Goal: Task Accomplishment & Management: Manage account settings

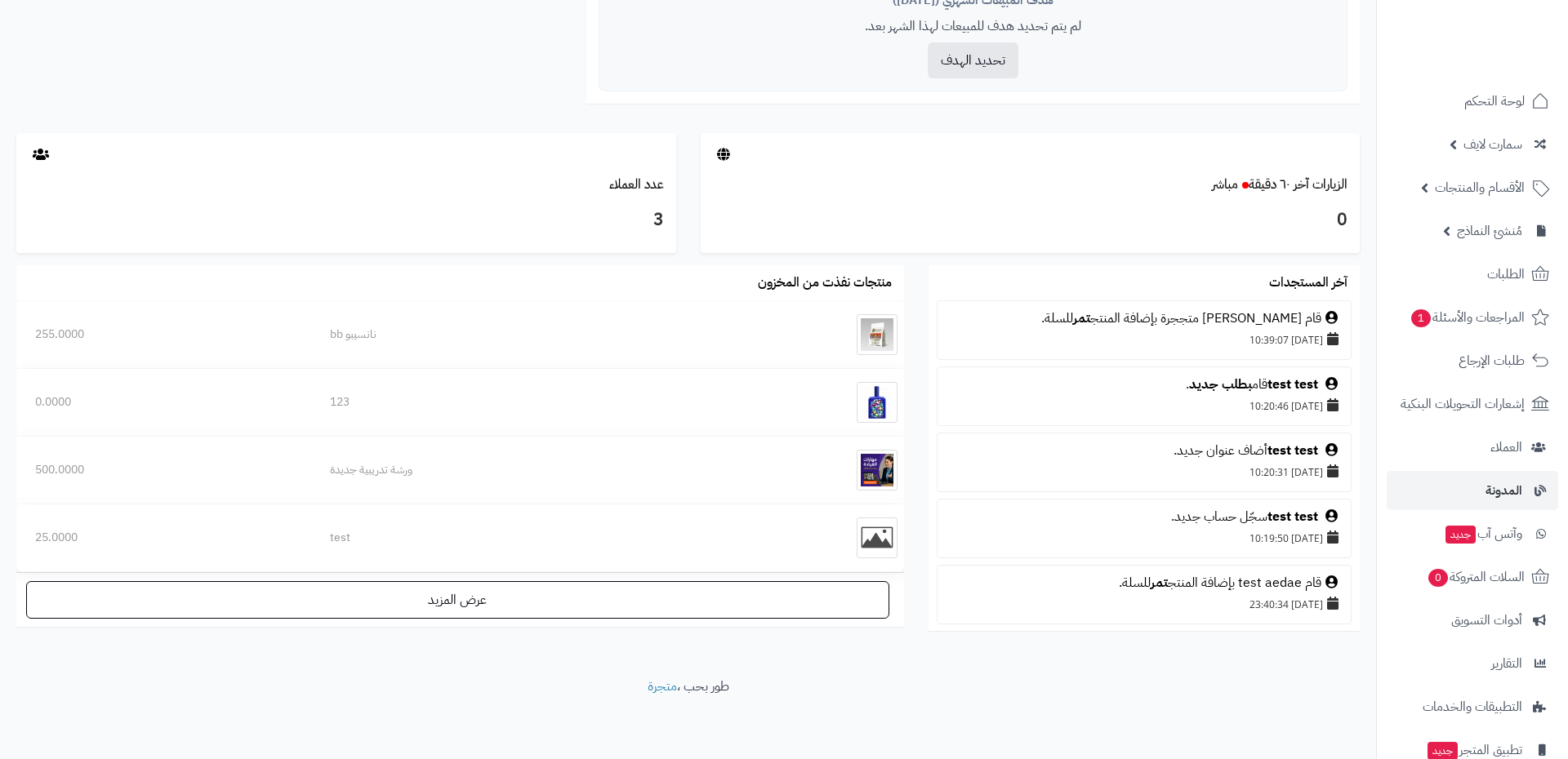
scroll to position [118, 0]
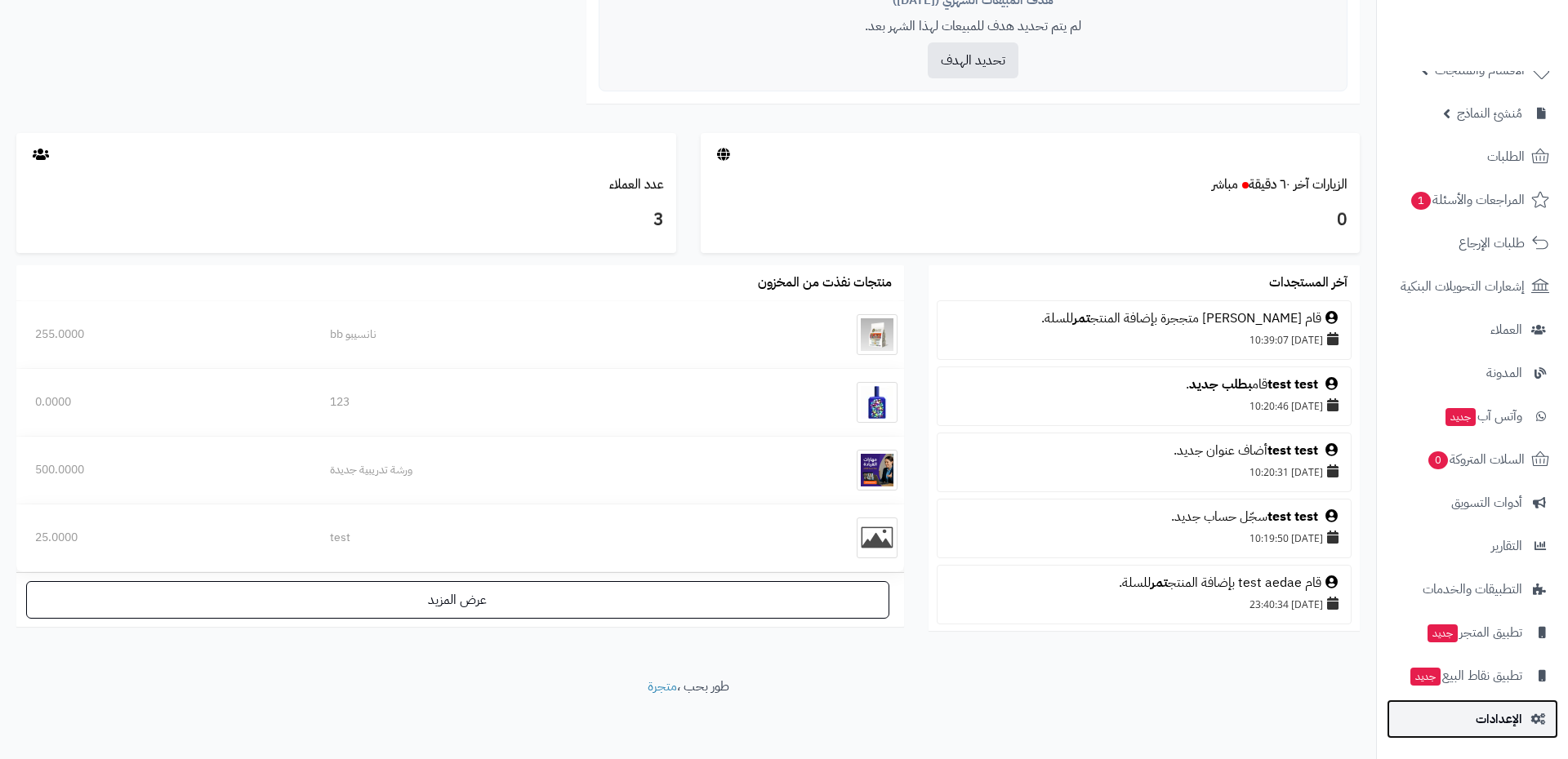
click at [1464, 723] on link "الإعدادات" at bounding box center [1473, 719] width 171 height 39
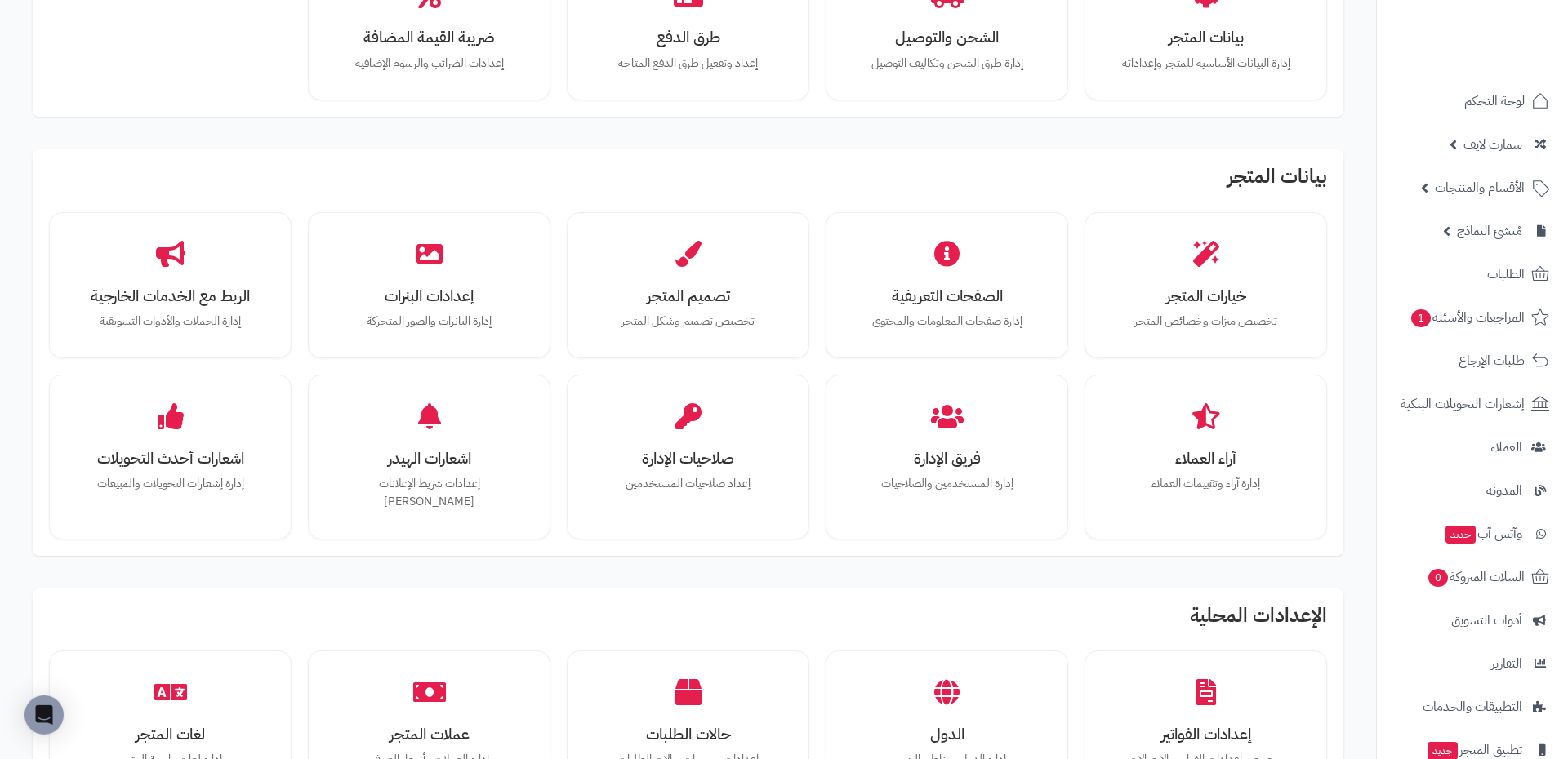
scroll to position [198, 0]
